Goal: Information Seeking & Learning: Find specific fact

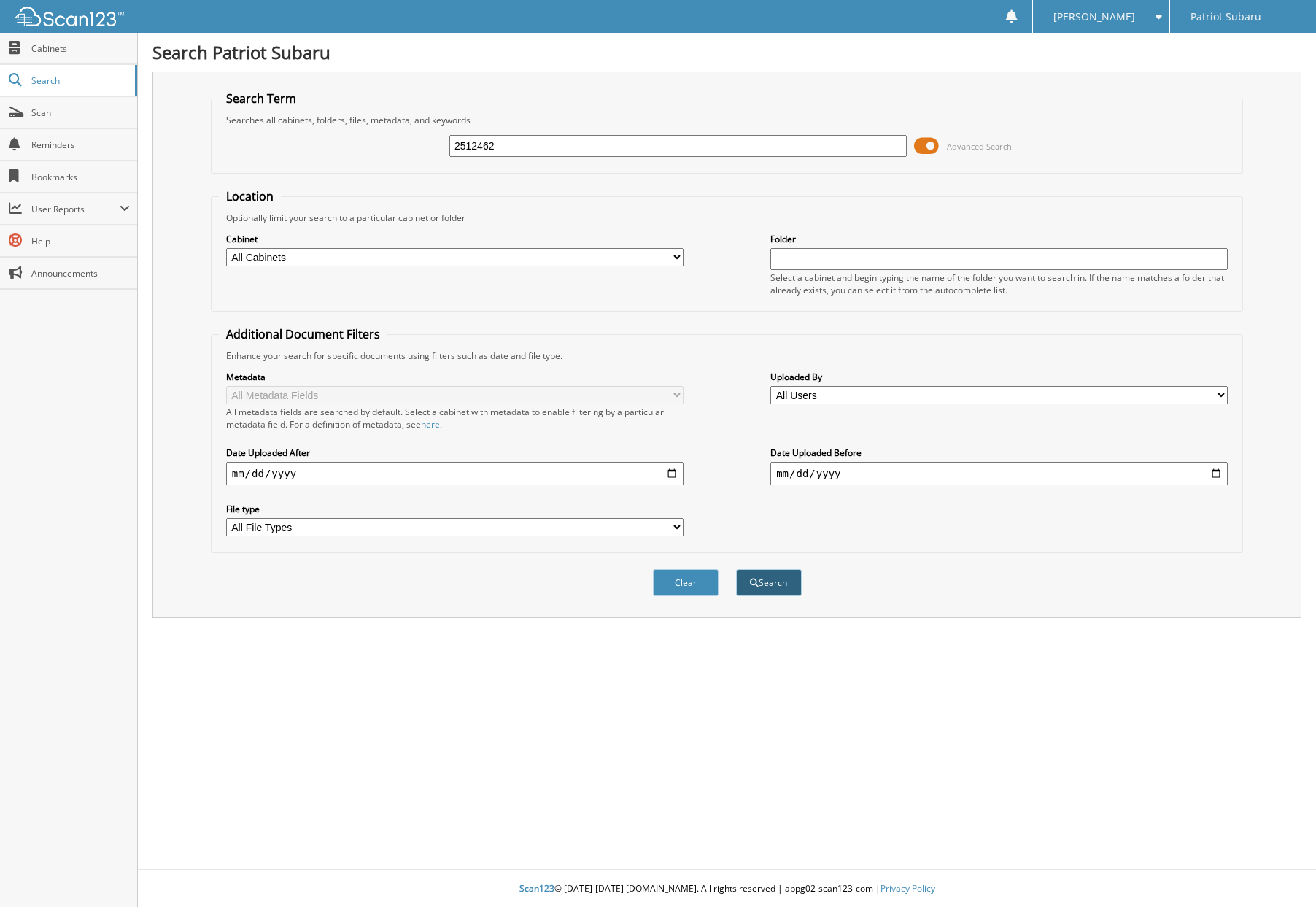
type input "2512462"
click at [782, 579] on button "Search" at bounding box center [768, 582] width 66 height 27
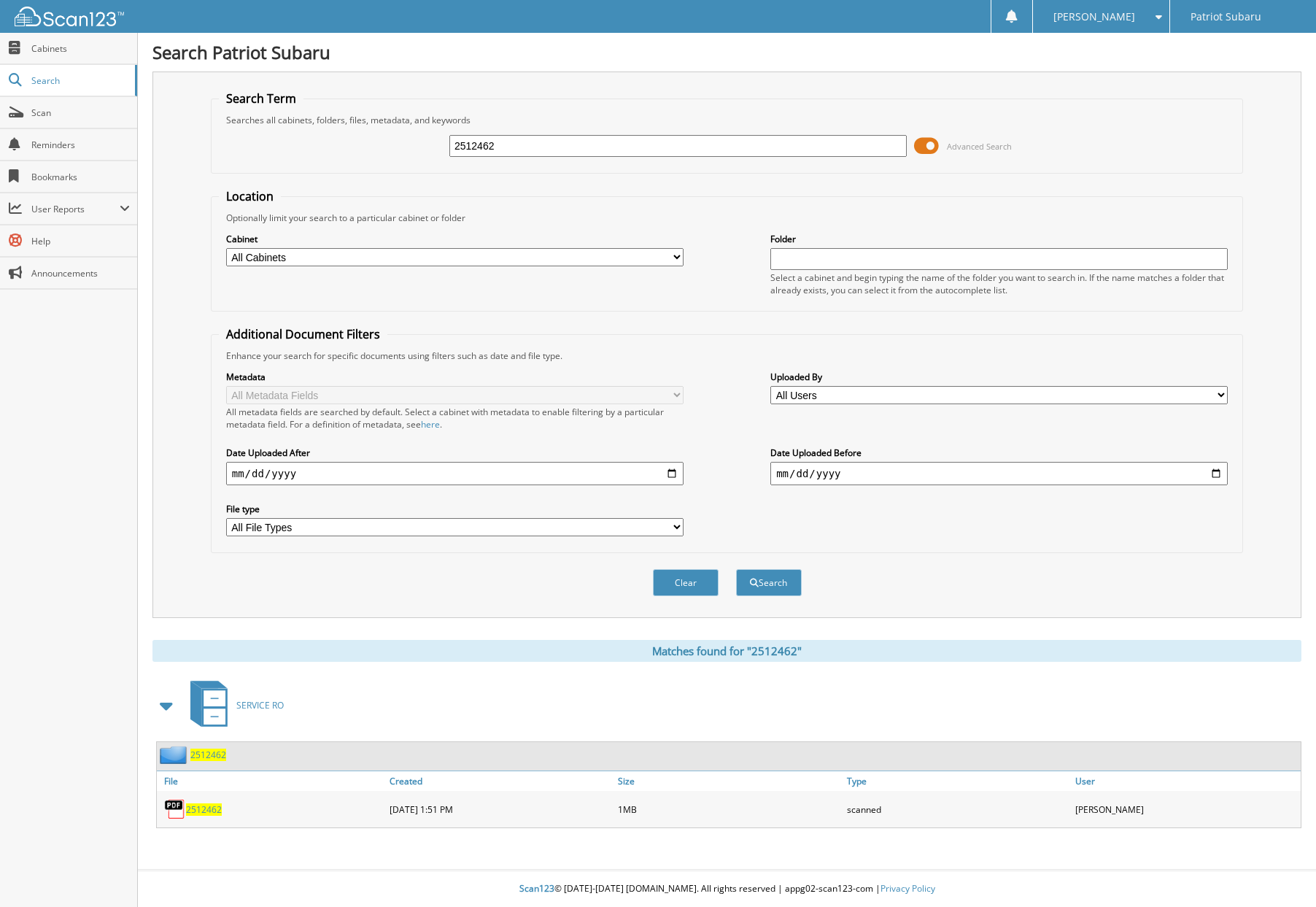
click at [211, 809] on span "2512462" at bounding box center [204, 809] width 36 height 13
click at [498, 146] on input "2512462" at bounding box center [678, 146] width 457 height 22
type input "2512257"
click at [761, 586] on button "Search" at bounding box center [768, 582] width 66 height 27
